Goal: Check status: Check status

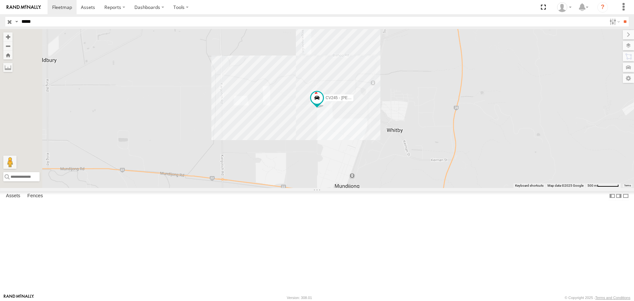
type input "*****"
click at [621, 17] on input "**" at bounding box center [625, 22] width 8 height 10
